Goal: Navigation & Orientation: Find specific page/section

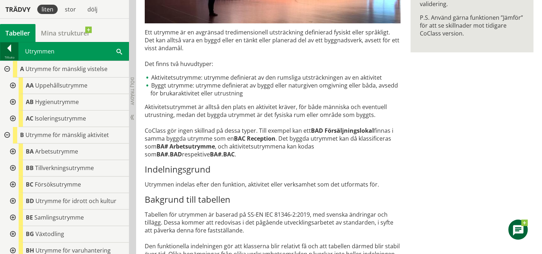
click at [9, 54] on div "Tillbaka" at bounding box center [9, 57] width 18 height 6
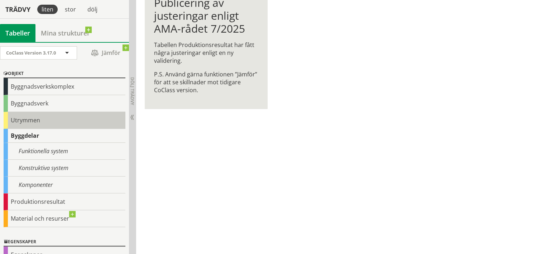
click at [31, 120] on div "Utrymmen" at bounding box center [65, 120] width 122 height 17
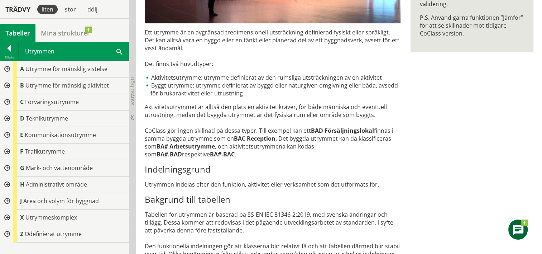
click at [8, 167] on div at bounding box center [6, 168] width 13 height 16
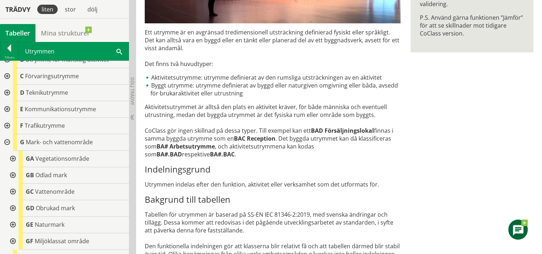
scroll to position [59, 0]
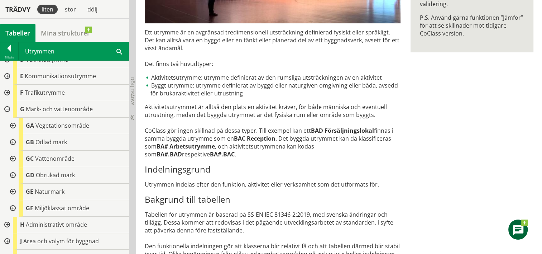
click at [13, 140] on div at bounding box center [12, 142] width 13 height 16
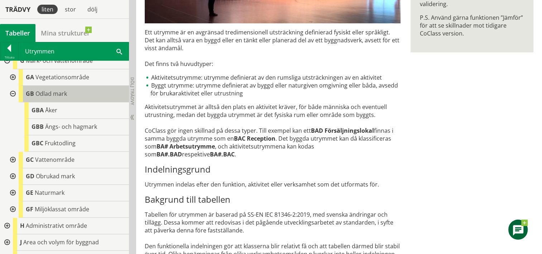
scroll to position [114, 0]
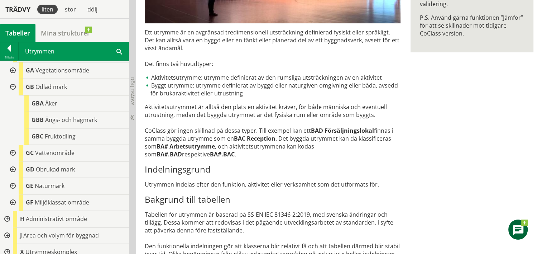
click at [13, 186] on div at bounding box center [12, 186] width 13 height 16
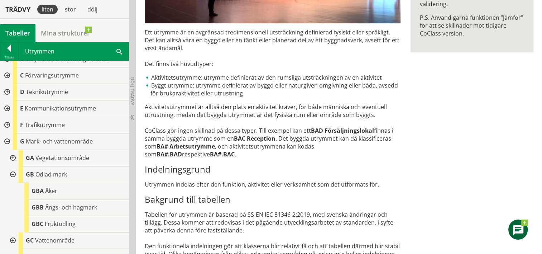
scroll to position [0, 0]
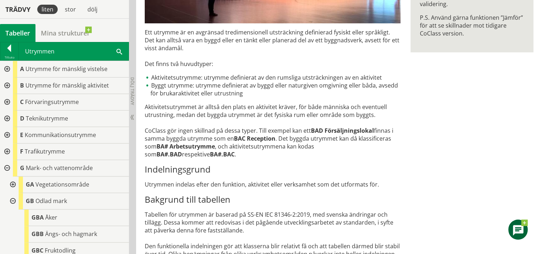
click at [6, 83] on div at bounding box center [6, 85] width 13 height 16
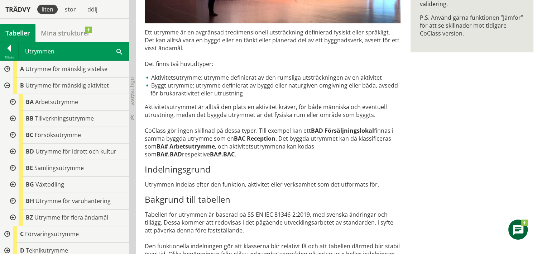
click at [13, 183] on div at bounding box center [12, 184] width 13 height 16
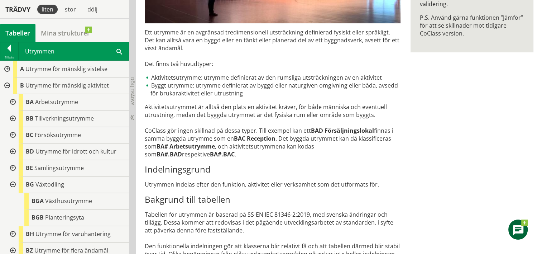
click at [4, 68] on div at bounding box center [6, 69] width 13 height 16
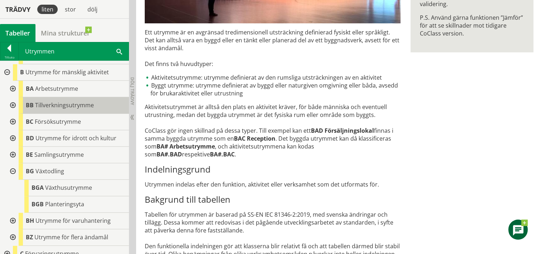
scroll to position [90, 0]
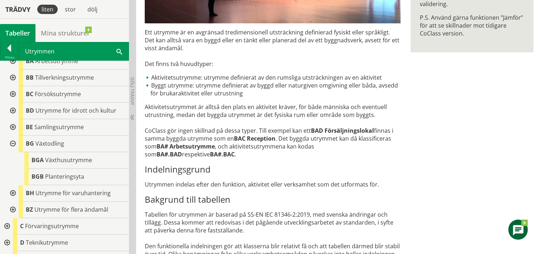
click at [14, 126] on div at bounding box center [12, 127] width 13 height 16
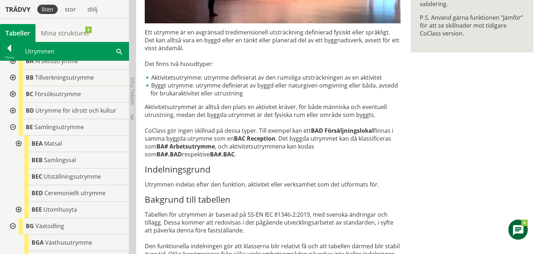
click at [19, 207] on div at bounding box center [17, 209] width 13 height 16
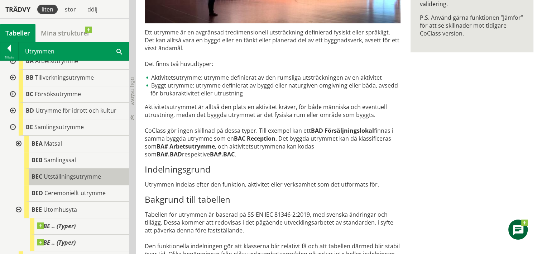
scroll to position [125, 0]
